Goal: Task Accomplishment & Management: Manage account settings

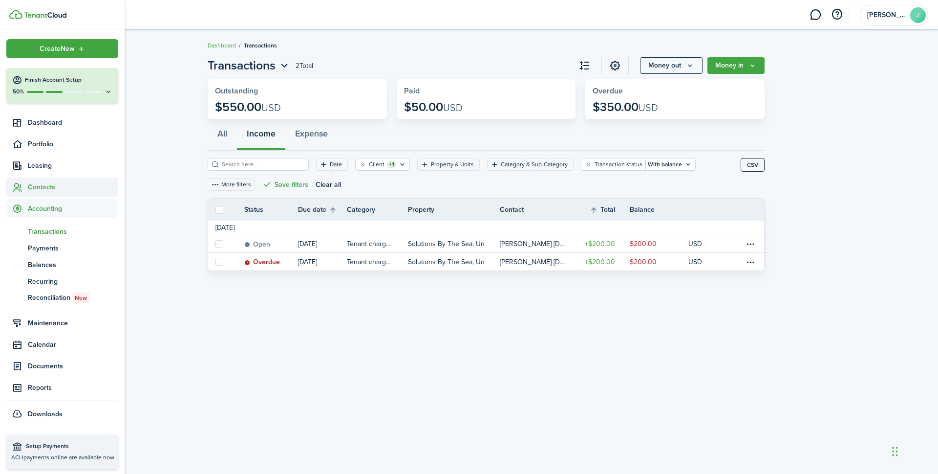
click at [46, 186] on span "Contacts" at bounding box center [73, 187] width 90 height 10
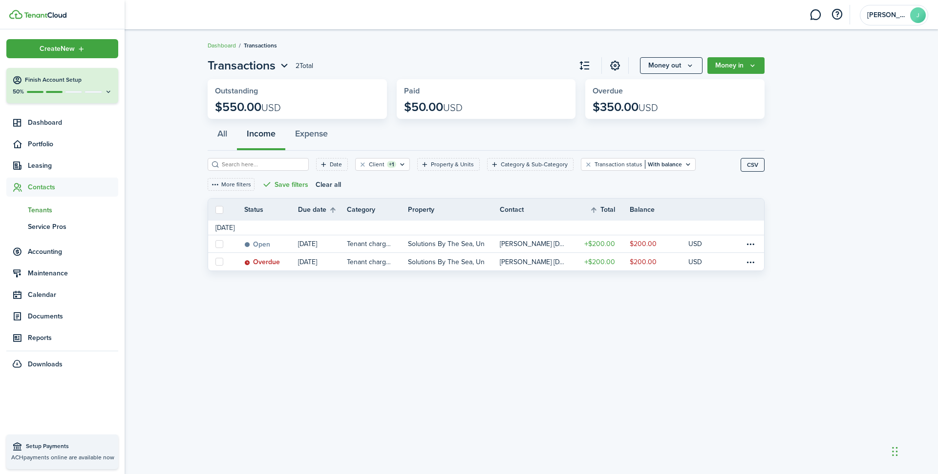
click at [41, 208] on span "Tenants" at bounding box center [73, 210] width 90 height 10
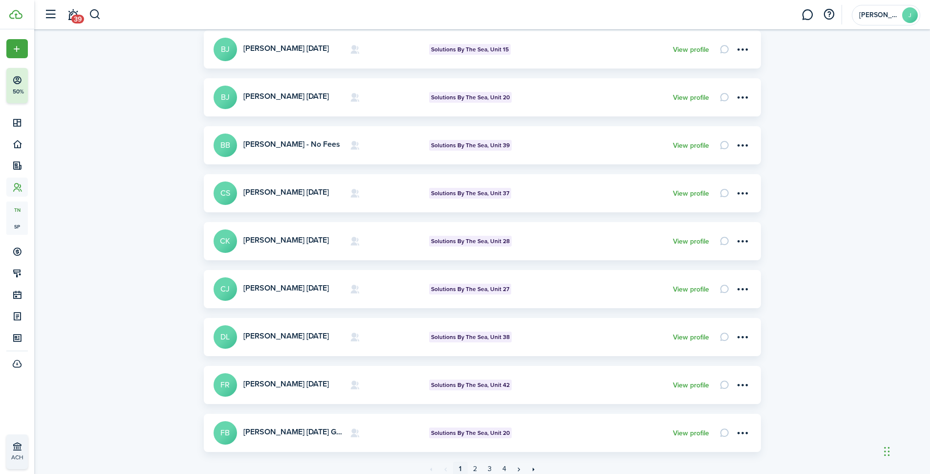
scroll to position [262, 0]
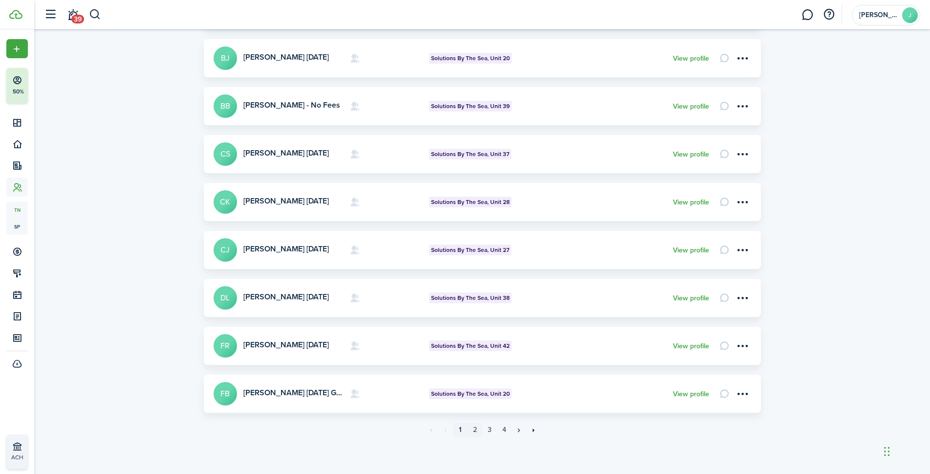
click at [476, 430] on link "2" at bounding box center [475, 429] width 15 height 15
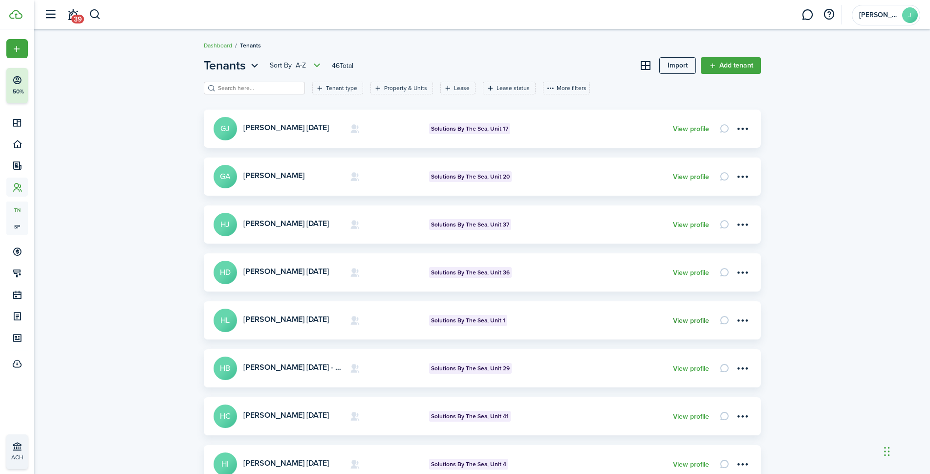
click at [701, 320] on link "View profile" at bounding box center [691, 321] width 36 height 8
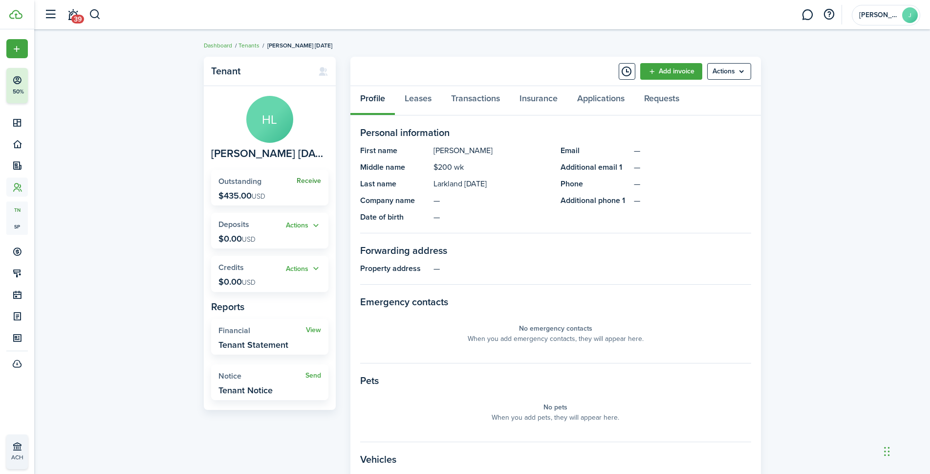
click at [316, 180] on link "Receive" at bounding box center [309, 181] width 24 height 8
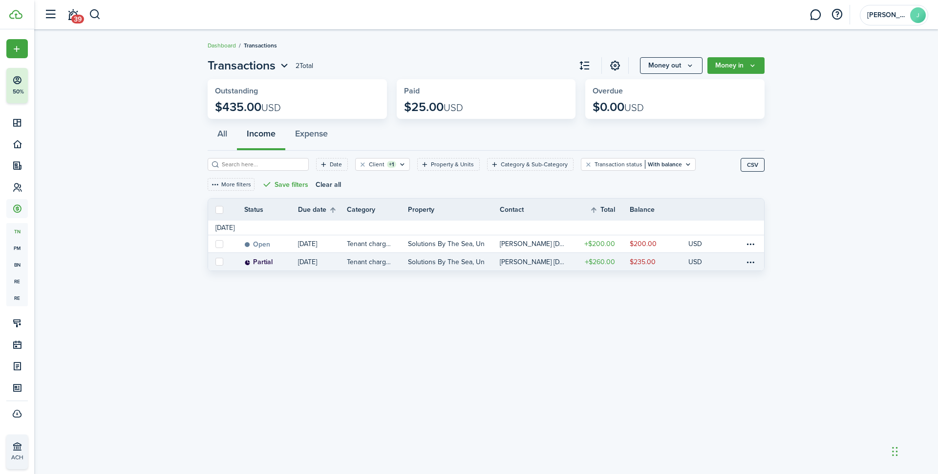
click at [218, 263] on label at bounding box center [220, 262] width 8 height 8
click at [216, 262] on input "checkbox" at bounding box center [215, 261] width 0 height 0
checkbox input "true"
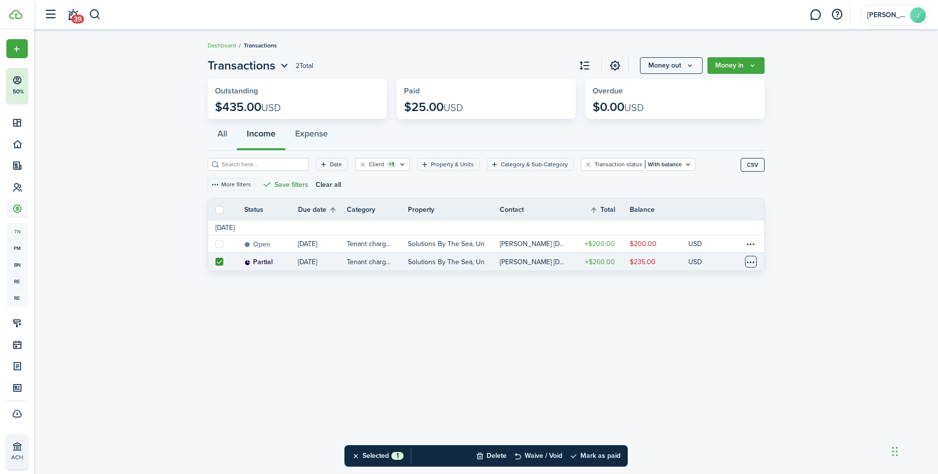
click at [748, 257] on table-menu-btn-icon at bounding box center [751, 262] width 12 height 12
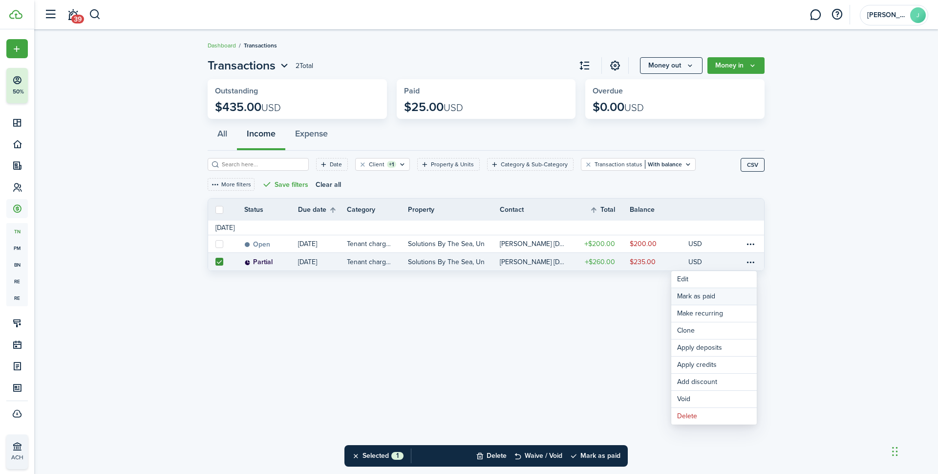
click at [689, 299] on link "Mark as paid" at bounding box center [715, 296] width 86 height 17
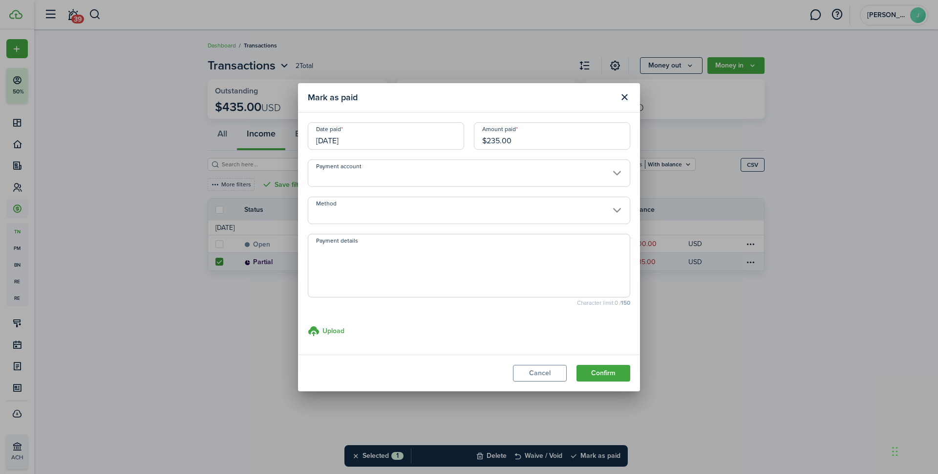
click at [502, 134] on input "$235.00" at bounding box center [552, 135] width 156 height 27
click at [499, 140] on input "$235.00" at bounding box center [552, 135] width 156 height 27
click at [477, 212] on input "Method" at bounding box center [469, 209] width 323 height 27
type input "$40.00"
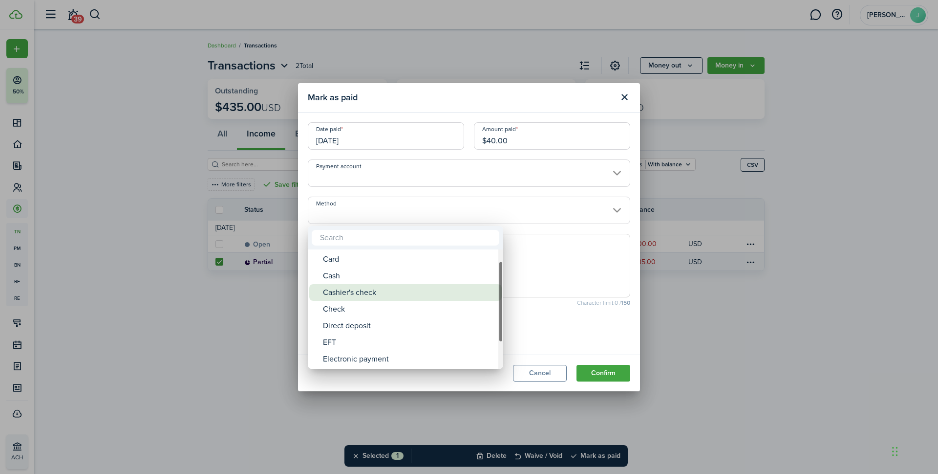
drag, startPoint x: 400, startPoint y: 307, endPoint x: 401, endPoint y: 290, distance: 16.6
click at [401, 290] on div "Cashier's check" at bounding box center [409, 292] width 173 height 17
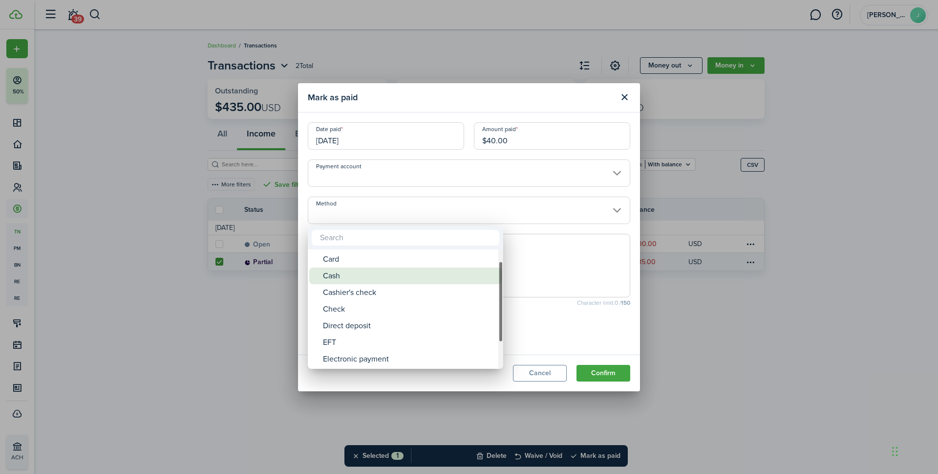
click at [399, 277] on div "Cash" at bounding box center [409, 275] width 173 height 17
type input "Cash"
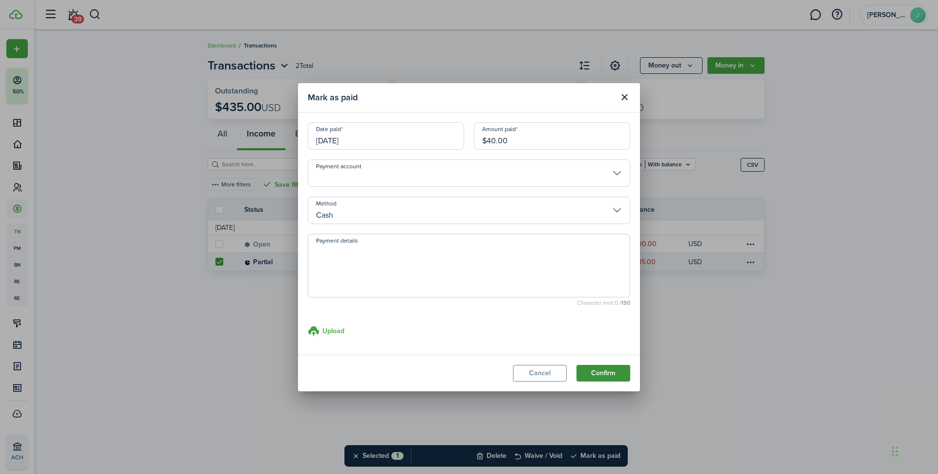
click at [598, 367] on button "Confirm" at bounding box center [604, 373] width 54 height 17
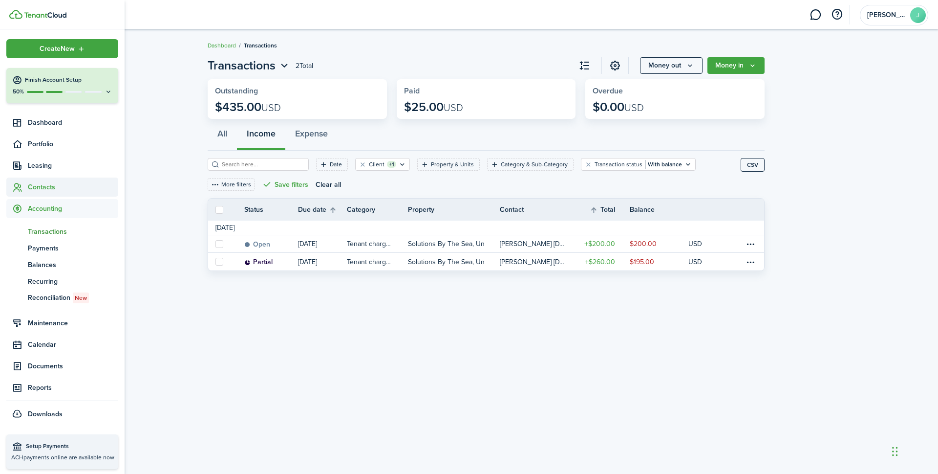
click at [46, 184] on span "Contacts" at bounding box center [73, 187] width 90 height 10
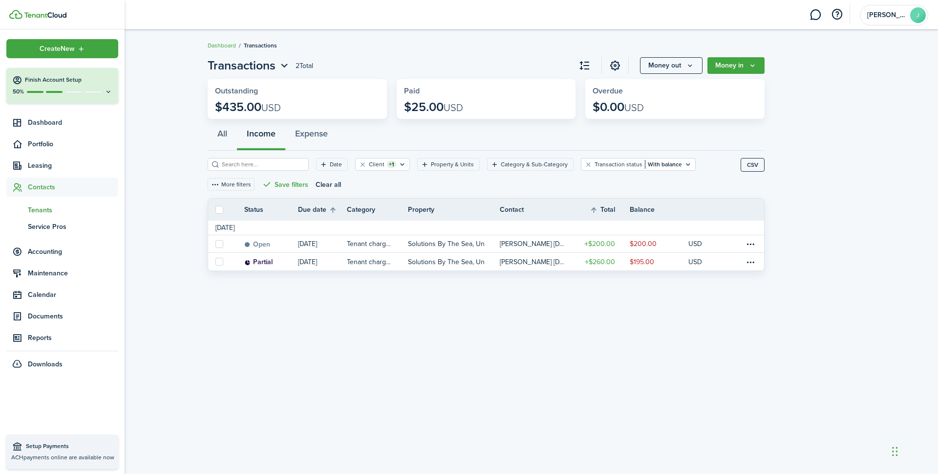
click at [41, 211] on span "Tenants" at bounding box center [73, 210] width 90 height 10
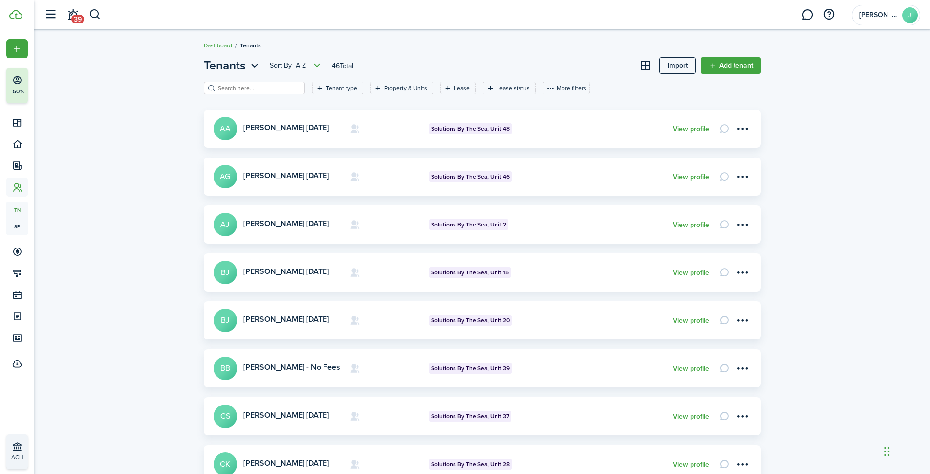
scroll to position [262, 0]
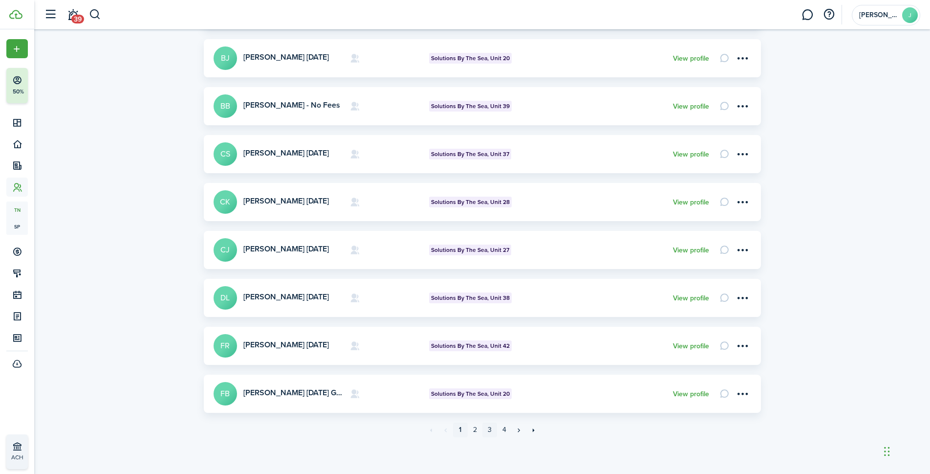
click at [489, 430] on link "3" at bounding box center [489, 429] width 15 height 15
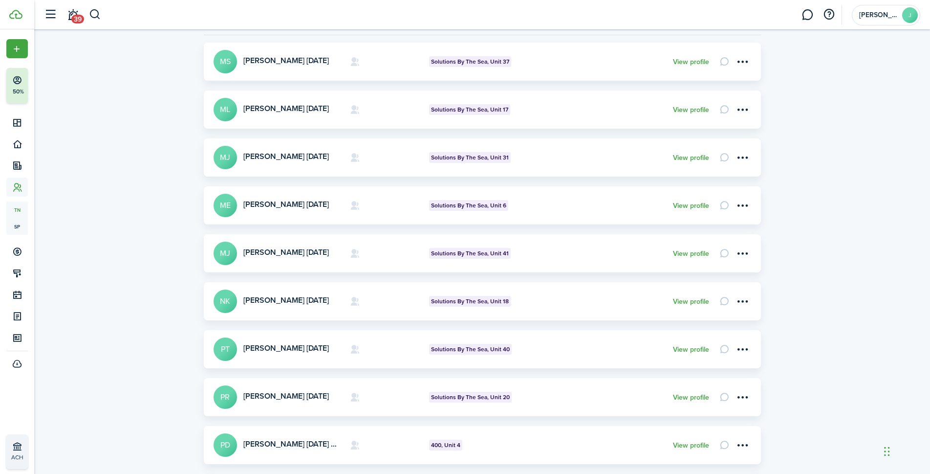
scroll to position [120, 0]
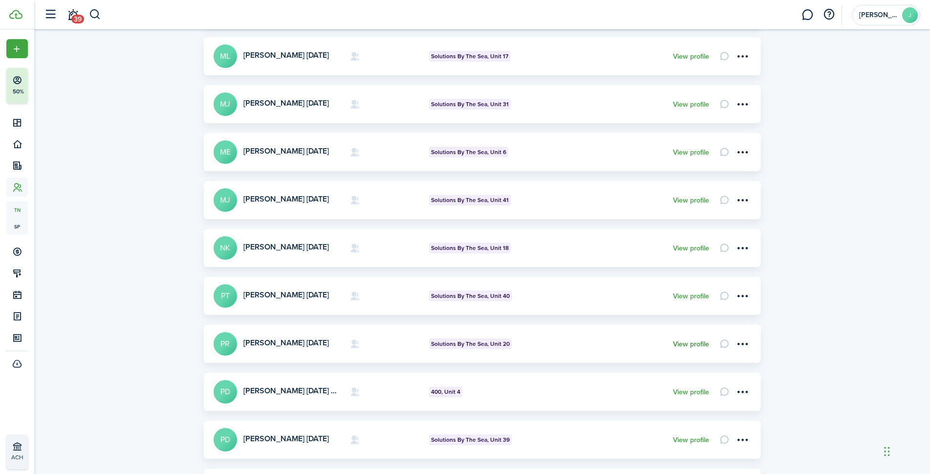
click at [686, 345] on link "View profile" at bounding box center [691, 344] width 36 height 8
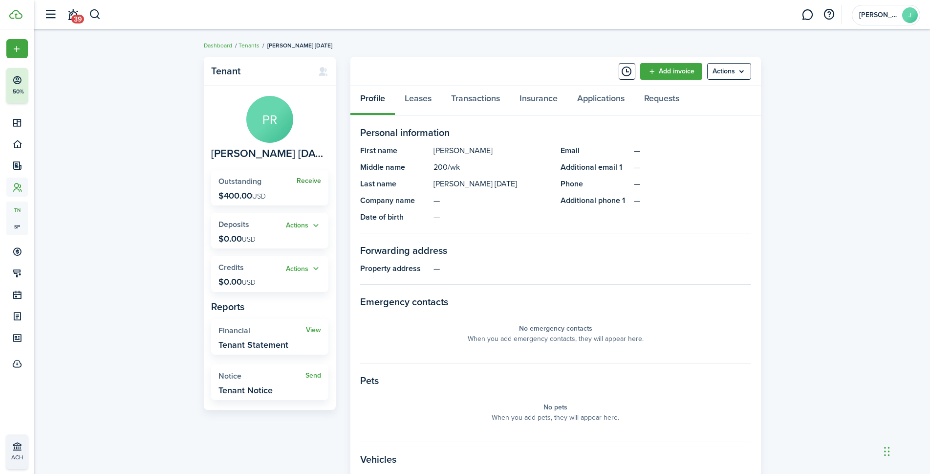
click at [311, 181] on link "Receive" at bounding box center [309, 181] width 24 height 8
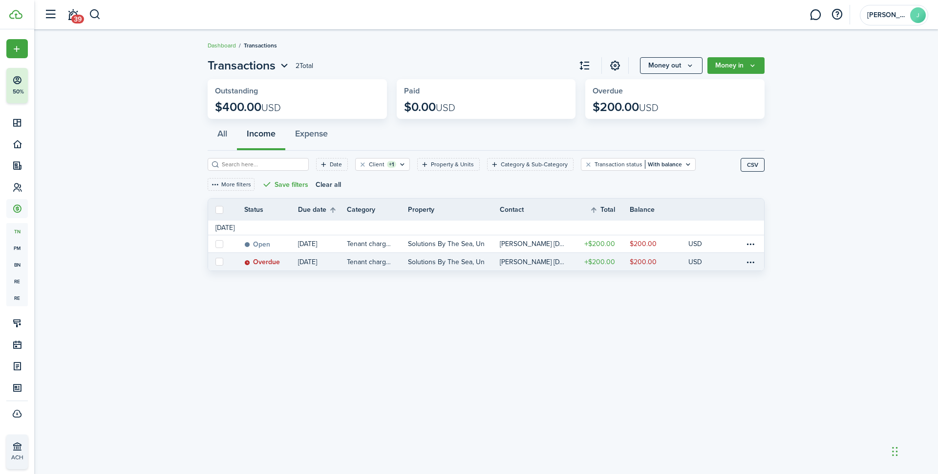
click at [220, 261] on label at bounding box center [220, 262] width 8 height 8
click at [216, 261] on input "checkbox" at bounding box center [215, 261] width 0 height 0
checkbox input "true"
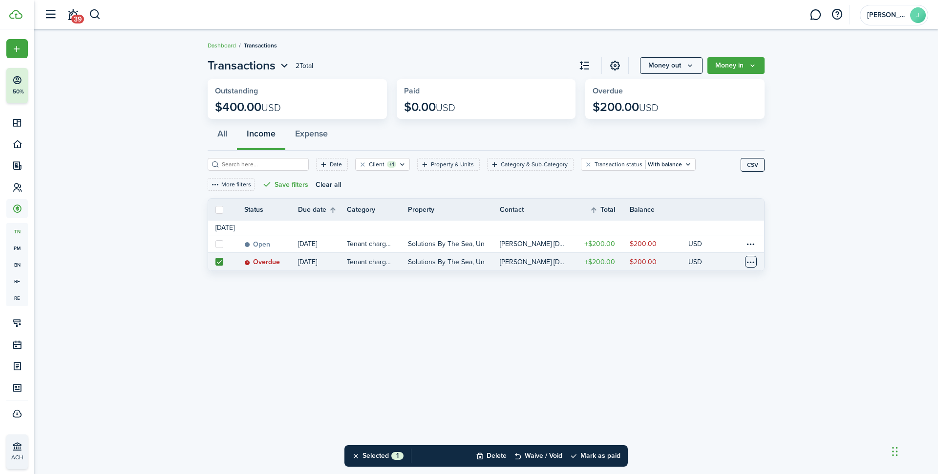
click at [756, 261] on table-menu-btn-icon at bounding box center [751, 262] width 12 height 12
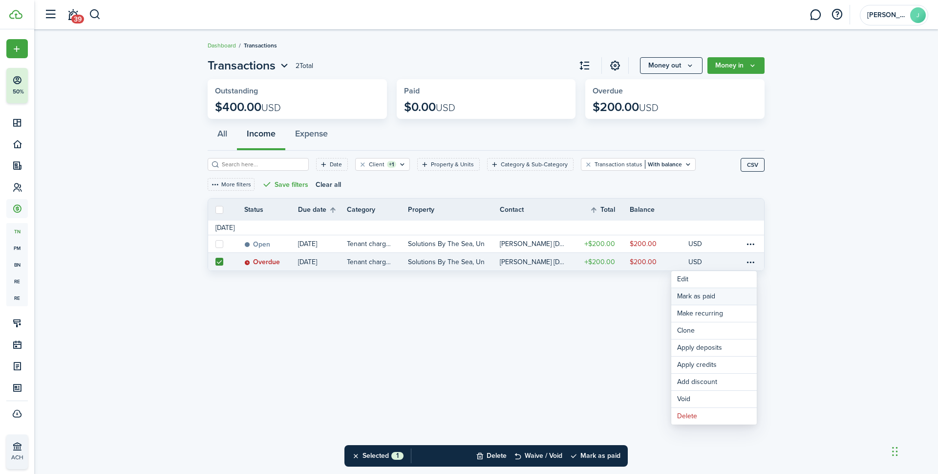
click at [687, 298] on link "Mark as paid" at bounding box center [715, 296] width 86 height 17
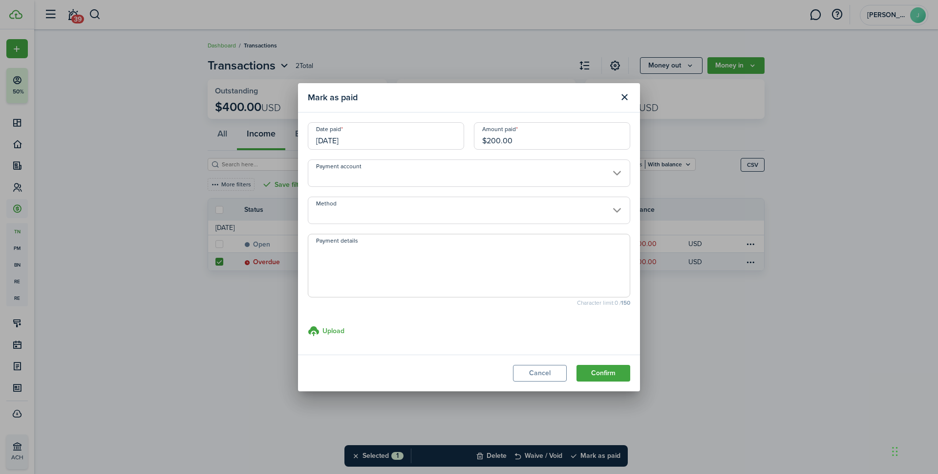
click at [413, 206] on input "Method" at bounding box center [469, 209] width 323 height 27
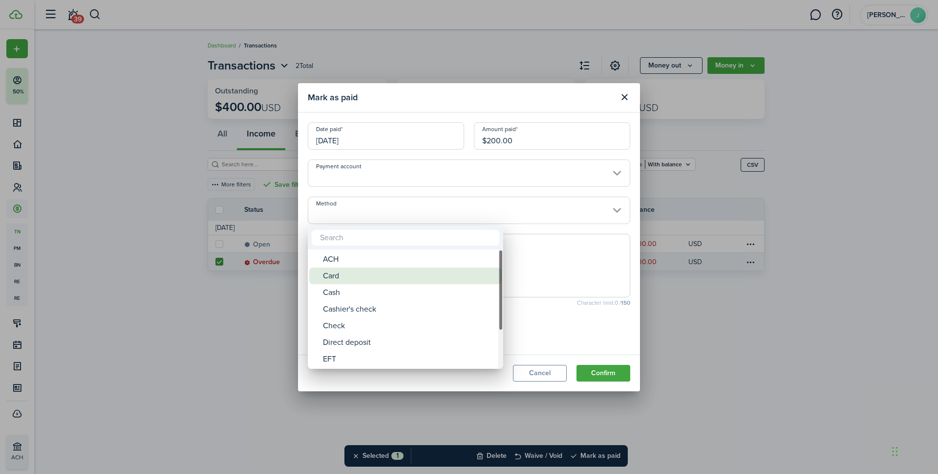
click at [349, 275] on div "Card" at bounding box center [409, 275] width 173 height 17
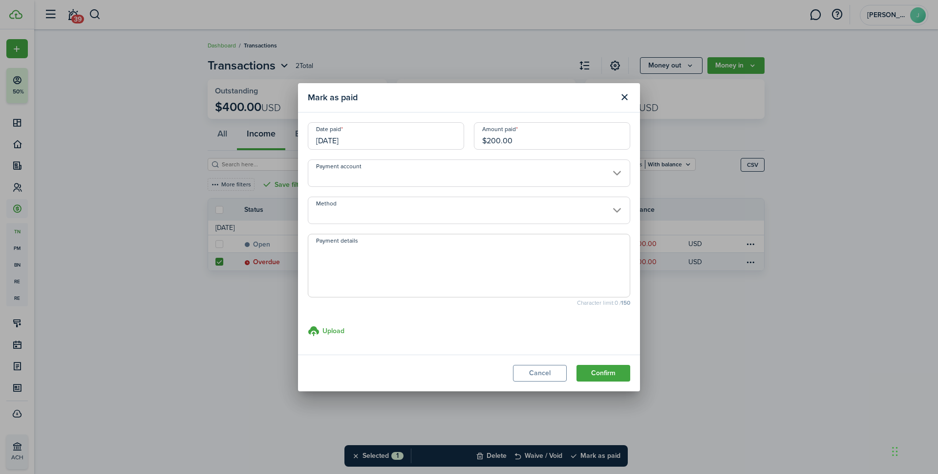
type input "Card"
drag, startPoint x: 594, startPoint y: 371, endPoint x: 581, endPoint y: 372, distance: 13.2
click at [593, 372] on button "Confirm" at bounding box center [604, 373] width 54 height 17
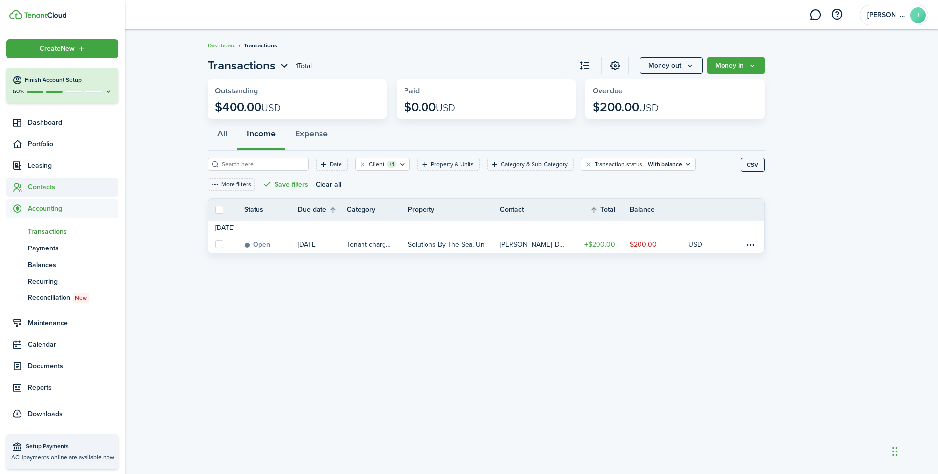
click at [37, 188] on span "Contacts" at bounding box center [73, 187] width 90 height 10
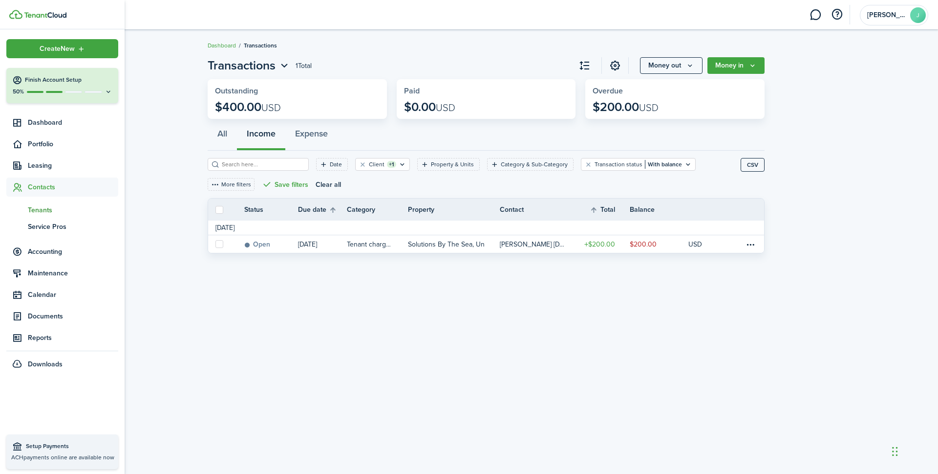
click at [39, 209] on span "Tenants" at bounding box center [73, 210] width 90 height 10
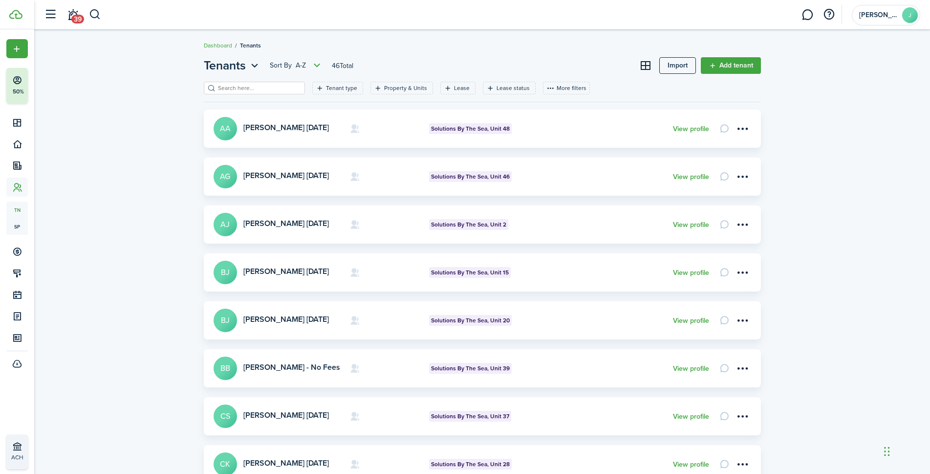
scroll to position [160, 0]
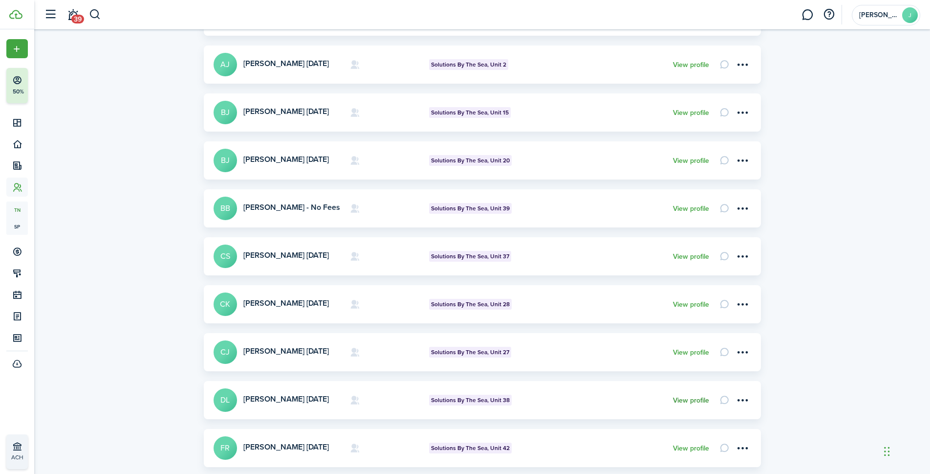
click at [695, 397] on link "View profile" at bounding box center [691, 400] width 36 height 8
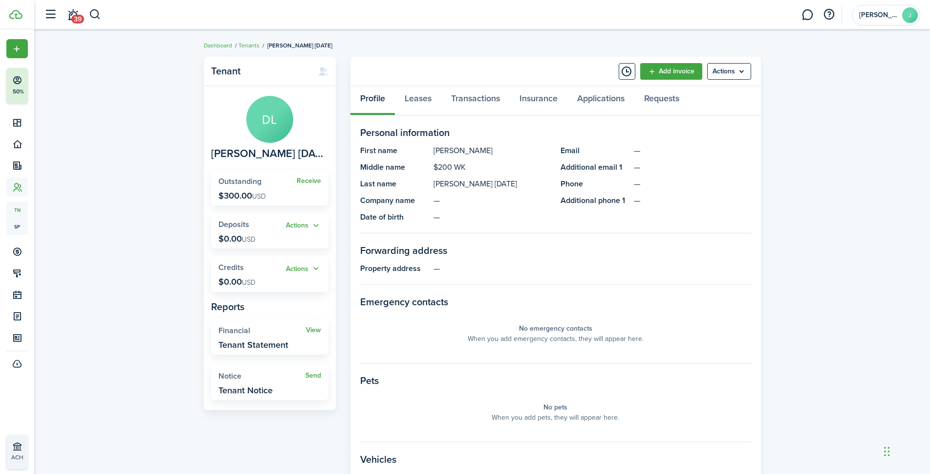
click at [308, 185] on span "Receive" at bounding box center [309, 180] width 24 height 10
click at [307, 182] on link "Receive" at bounding box center [309, 181] width 24 height 8
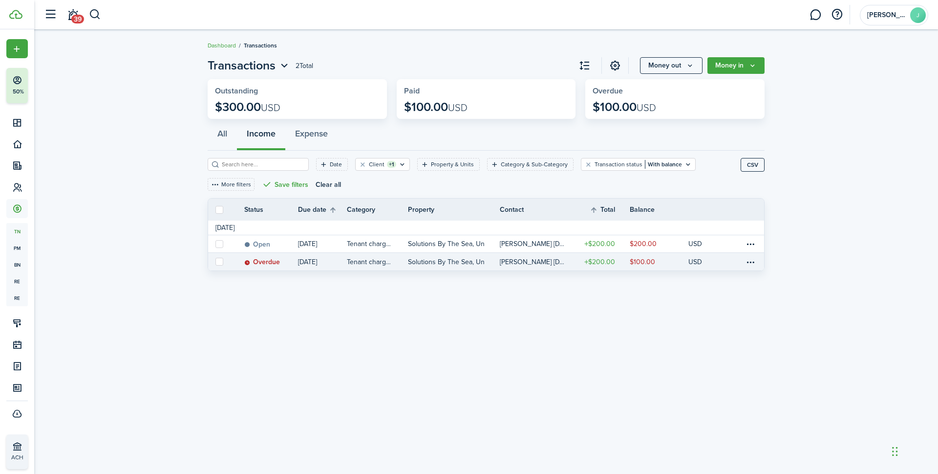
click at [217, 260] on label at bounding box center [220, 262] width 8 height 8
click at [216, 261] on input "checkbox" at bounding box center [215, 261] width 0 height 0
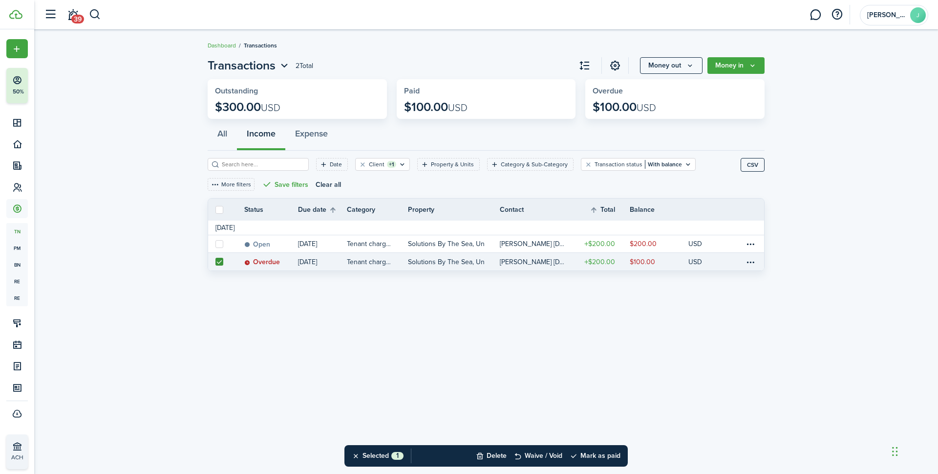
click at [218, 260] on label at bounding box center [220, 262] width 8 height 8
click at [216, 261] on input "checkbox" at bounding box center [215, 261] width 0 height 0
checkbox input "false"
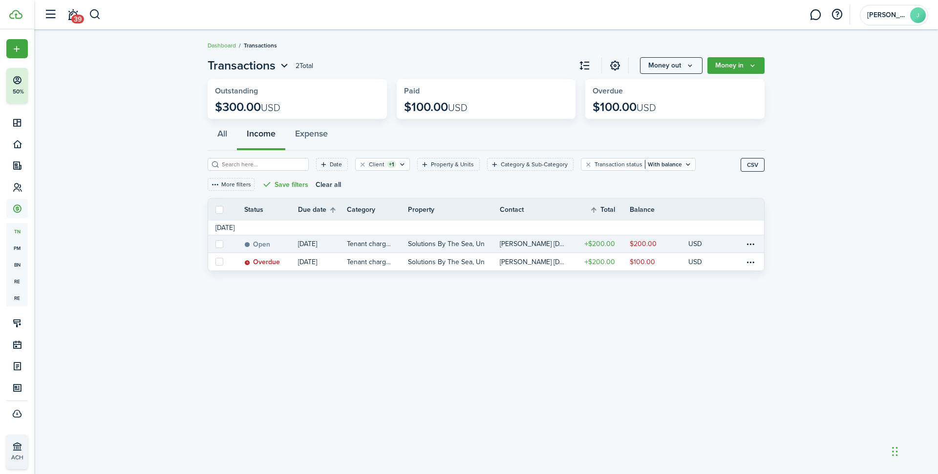
click at [219, 243] on label at bounding box center [220, 244] width 8 height 8
click at [216, 243] on input "checkbox" at bounding box center [215, 243] width 0 height 0
checkbox input "true"
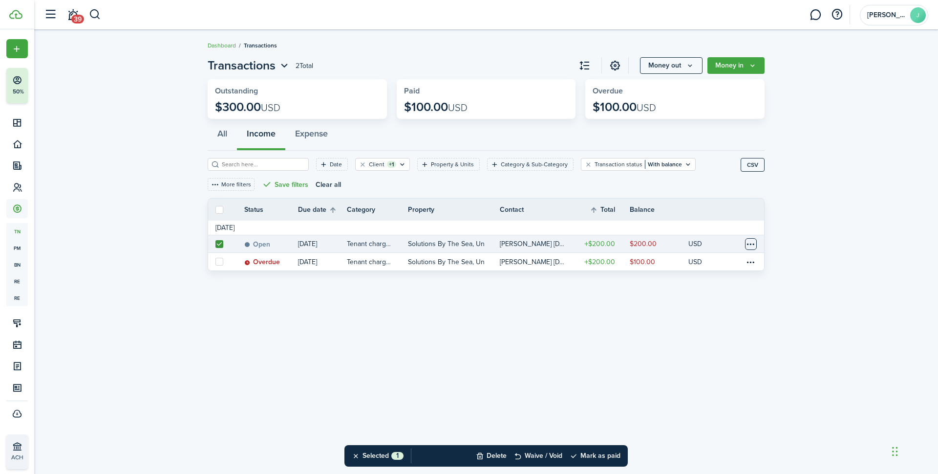
click at [752, 238] on table-menu-btn-icon at bounding box center [751, 244] width 12 height 12
click at [718, 274] on link "Mark as paid" at bounding box center [715, 278] width 86 height 17
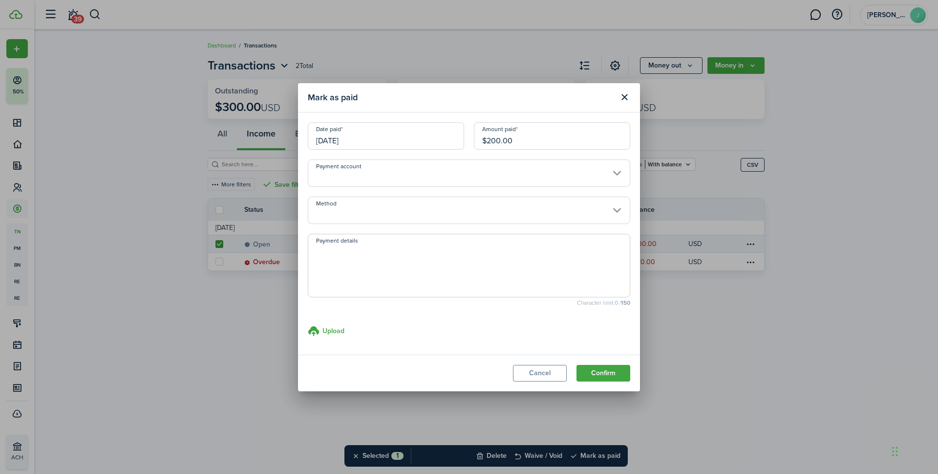
click at [429, 213] on input "Method" at bounding box center [469, 209] width 323 height 27
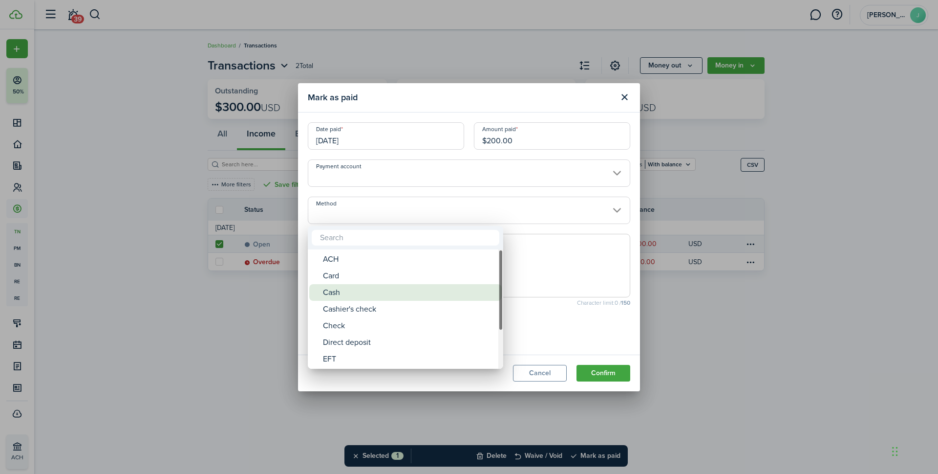
click at [347, 293] on div "Cash" at bounding box center [409, 292] width 173 height 17
type input "Cash"
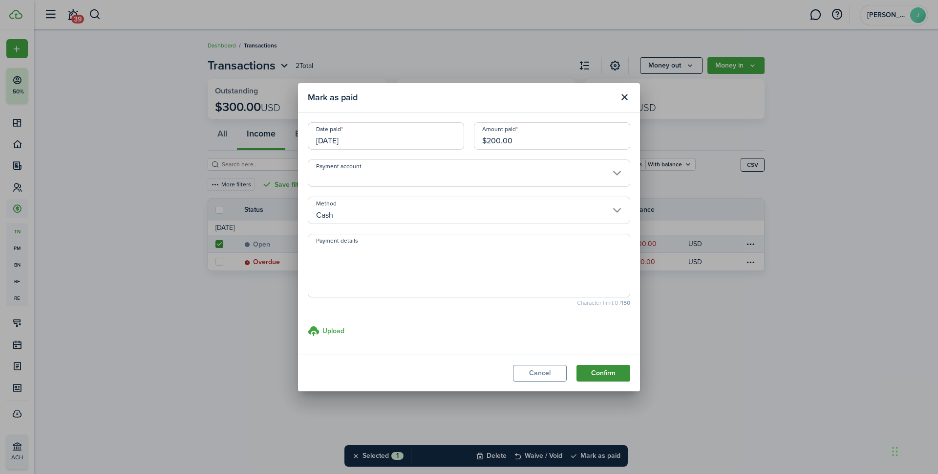
click at [610, 370] on button "Confirm" at bounding box center [604, 373] width 54 height 17
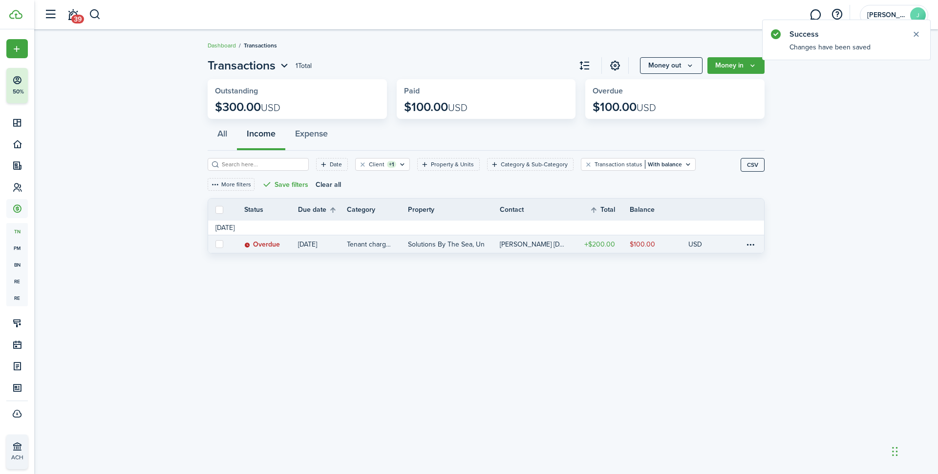
click at [222, 243] on label at bounding box center [220, 244] width 8 height 8
click at [216, 244] on input "checkbox" at bounding box center [215, 244] width 0 height 0
checkbox input "true"
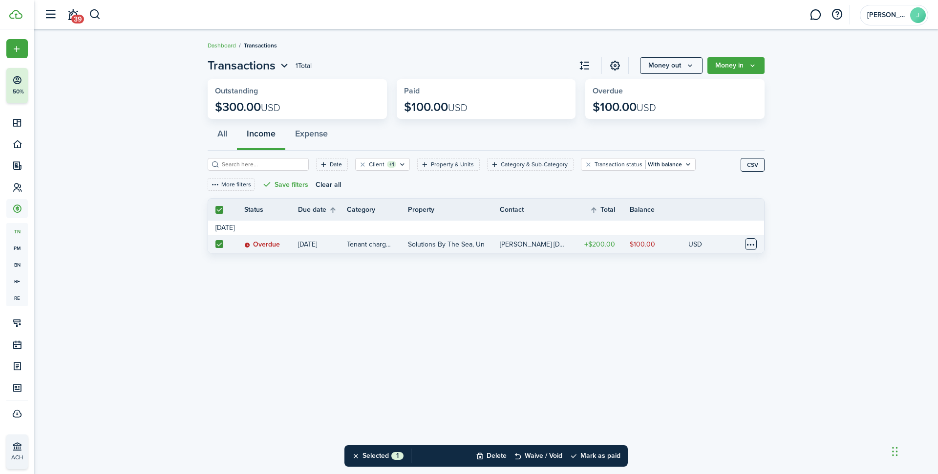
click at [752, 240] on table-menu-btn-icon at bounding box center [751, 244] width 12 height 12
click at [705, 279] on link "Mark as paid" at bounding box center [715, 278] width 86 height 17
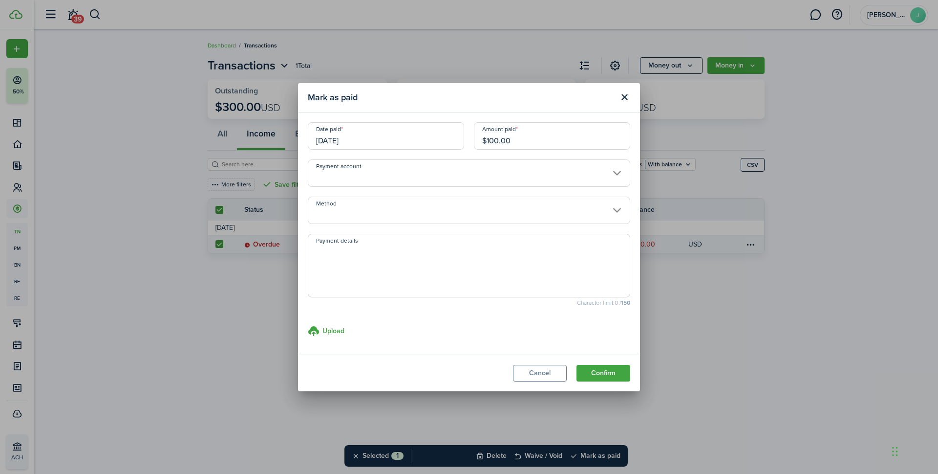
click at [498, 137] on input "$100.00" at bounding box center [552, 135] width 156 height 27
click at [474, 199] on input "Method" at bounding box center [469, 209] width 323 height 27
type input "$25.00"
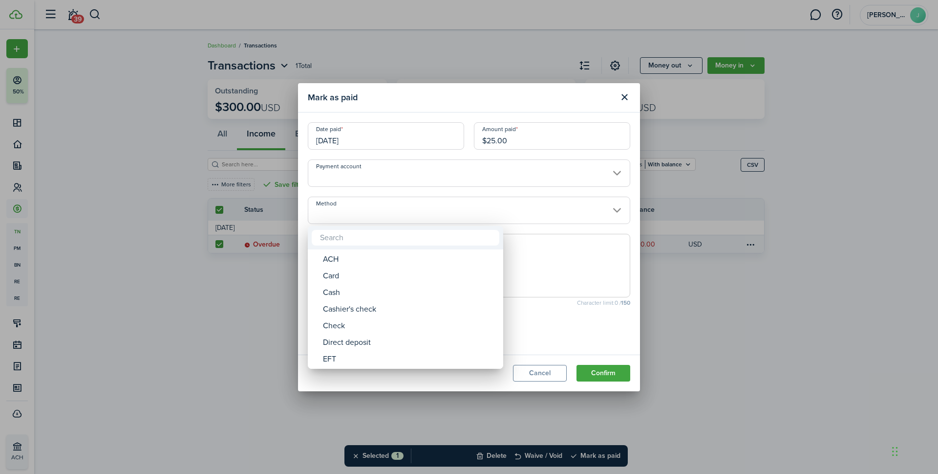
click at [483, 212] on div at bounding box center [469, 237] width 1095 height 630
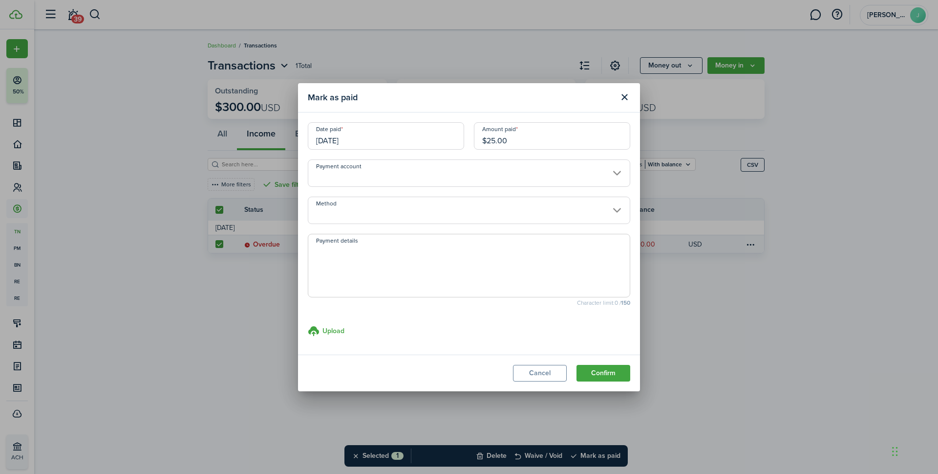
click at [373, 209] on input "Method" at bounding box center [469, 209] width 323 height 27
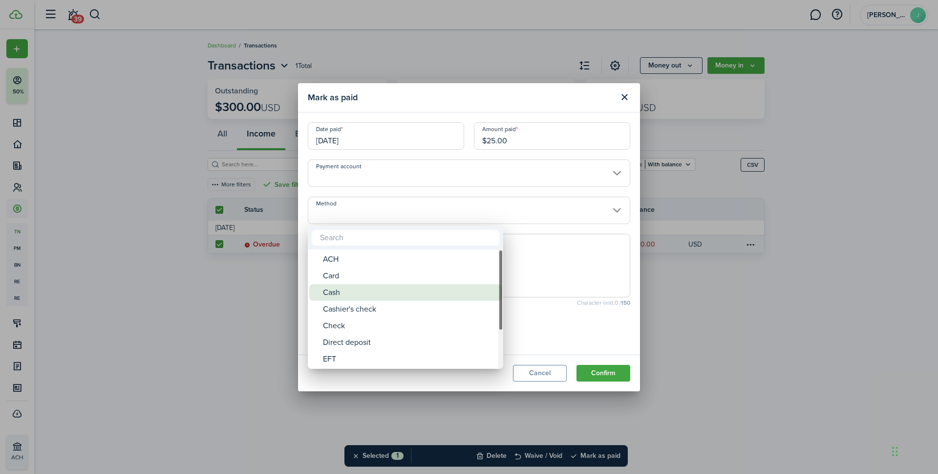
click at [336, 297] on div "Cash" at bounding box center [409, 292] width 173 height 17
type input "Cash"
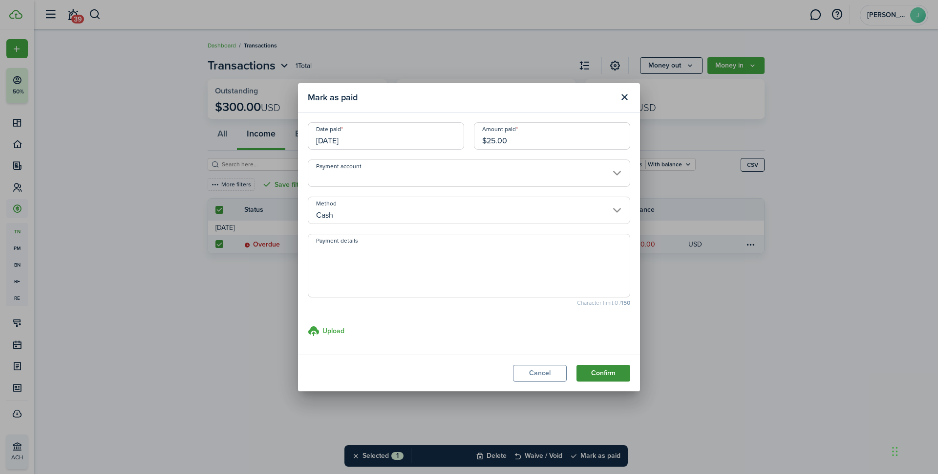
click at [607, 375] on button "Confirm" at bounding box center [604, 373] width 54 height 17
